Goal: Obtain resource: Obtain resource

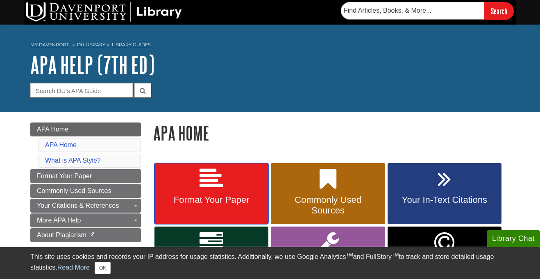
click at [232, 180] on link "Format Your Paper" at bounding box center [212, 193] width 114 height 61
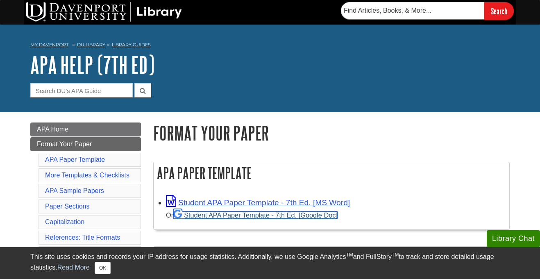
click at [215, 214] on link "Student APA Paper Template - 7th Ed. [Google Doc]" at bounding box center [255, 215] width 164 height 7
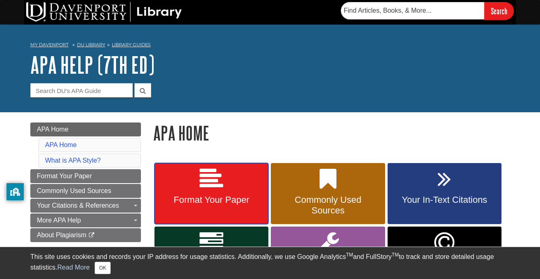
click at [223, 177] on link "Format Your Paper" at bounding box center [212, 193] width 114 height 61
